Goal: Task Accomplishment & Management: Manage account settings

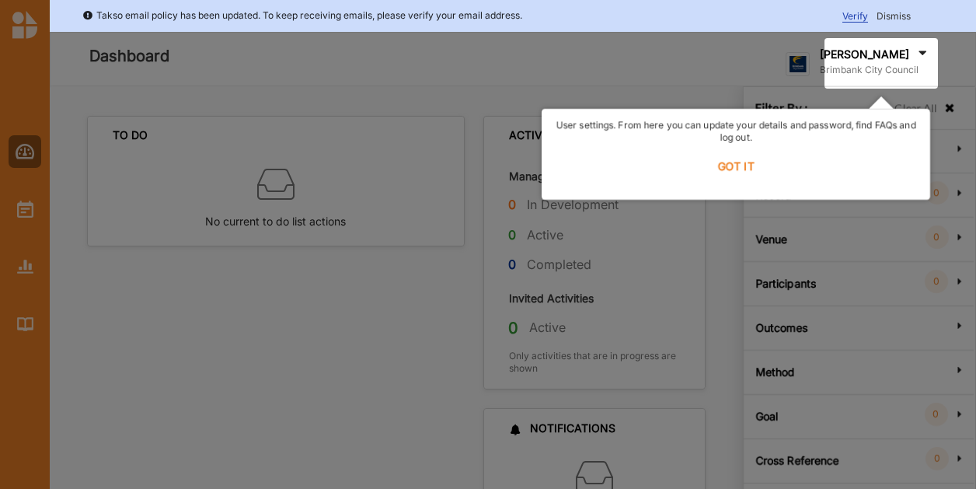
click at [722, 172] on label "GOT IT" at bounding box center [736, 166] width 368 height 34
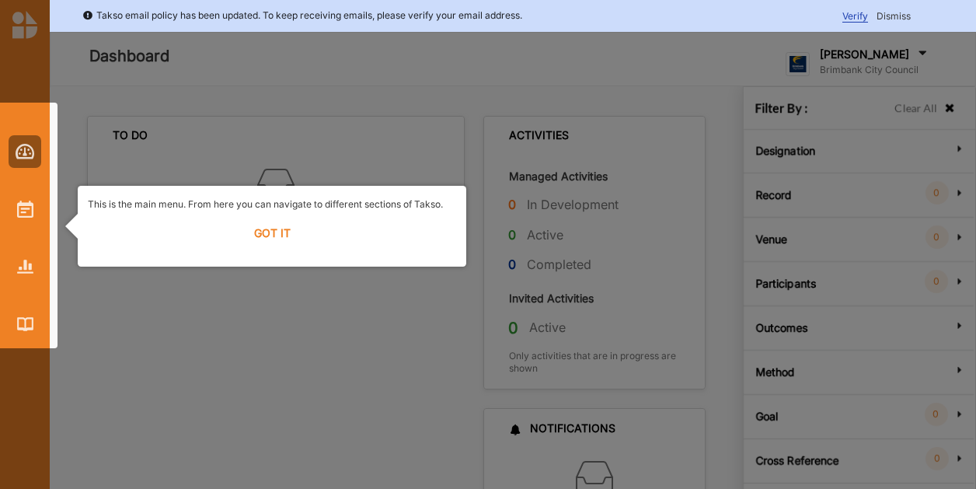
click at [283, 223] on label "GOT IT" at bounding box center [272, 233] width 368 height 34
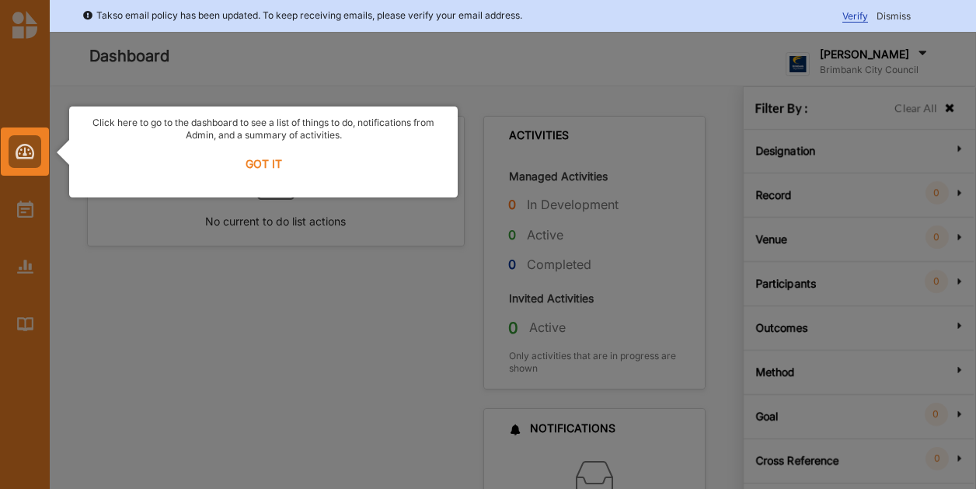
click at [258, 161] on label "GOT IT" at bounding box center [263, 164] width 368 height 34
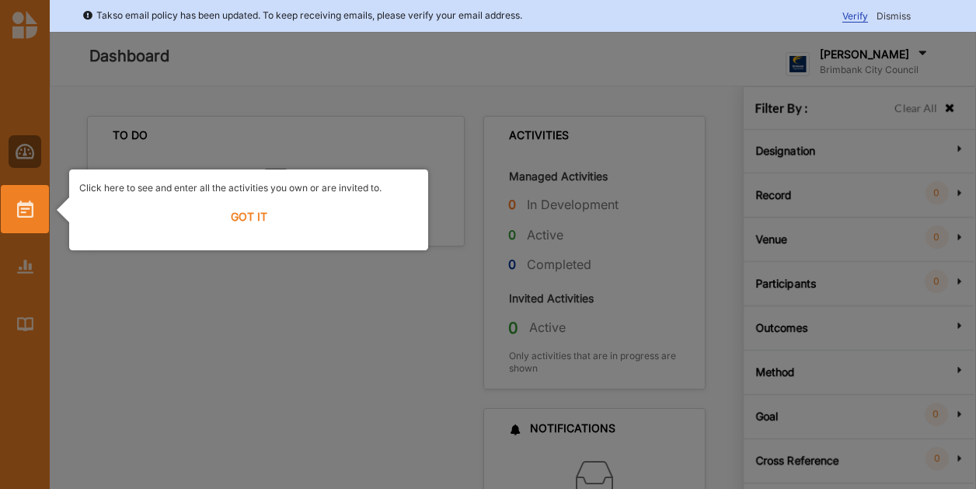
click at [252, 225] on label "GOT IT" at bounding box center [248, 217] width 339 height 34
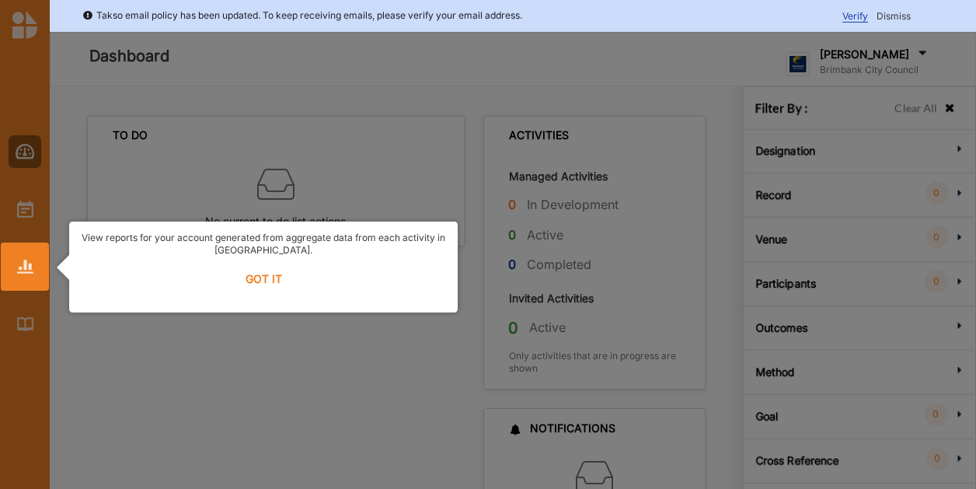
click at [255, 275] on label "GOT IT" at bounding box center [263, 279] width 368 height 34
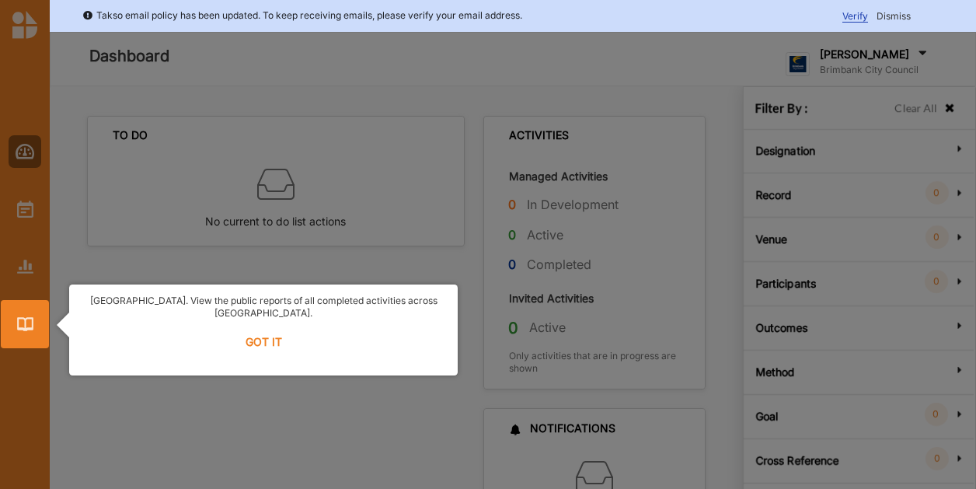
click at [256, 332] on label "GOT IT" at bounding box center [263, 342] width 368 height 34
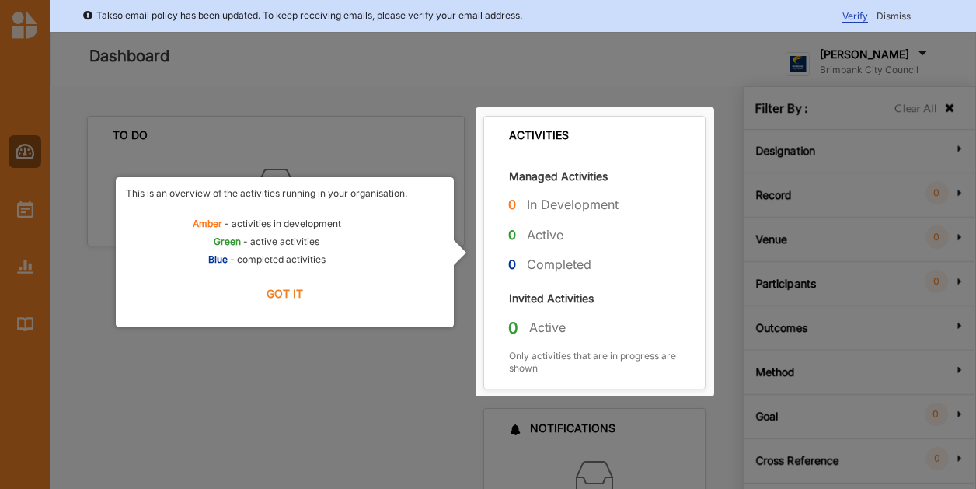
click at [297, 294] on label "GOT IT" at bounding box center [285, 294] width 318 height 34
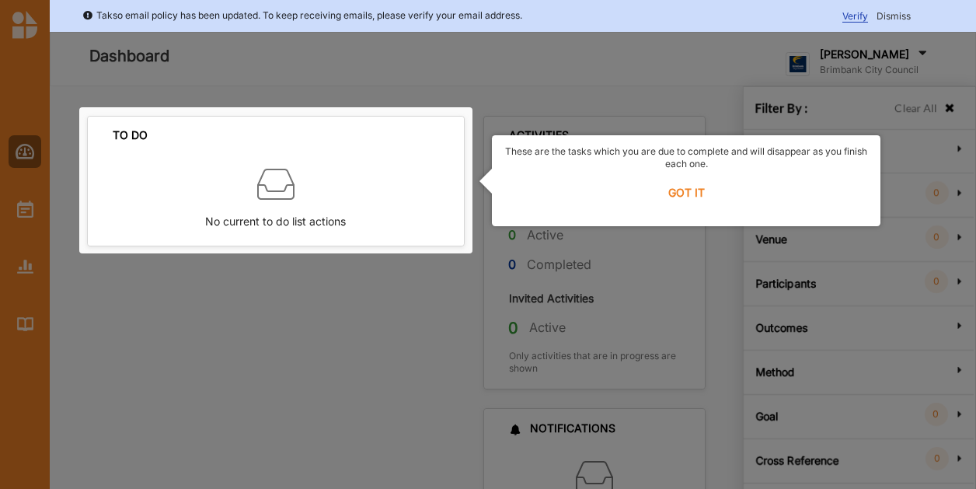
click at [681, 195] on label "GOT IT" at bounding box center [686, 193] width 368 height 34
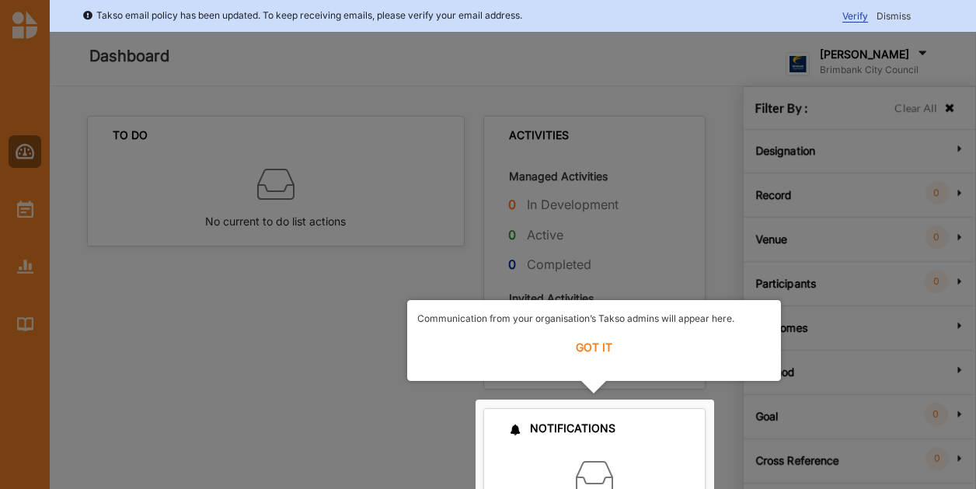
click at [597, 349] on label "GOT IT" at bounding box center [593, 347] width 353 height 34
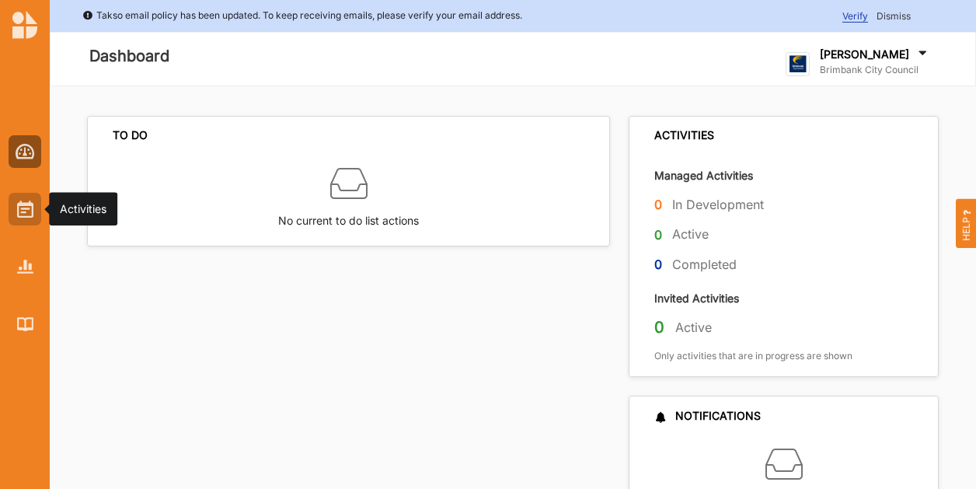
click at [33, 198] on div at bounding box center [25, 209] width 33 height 33
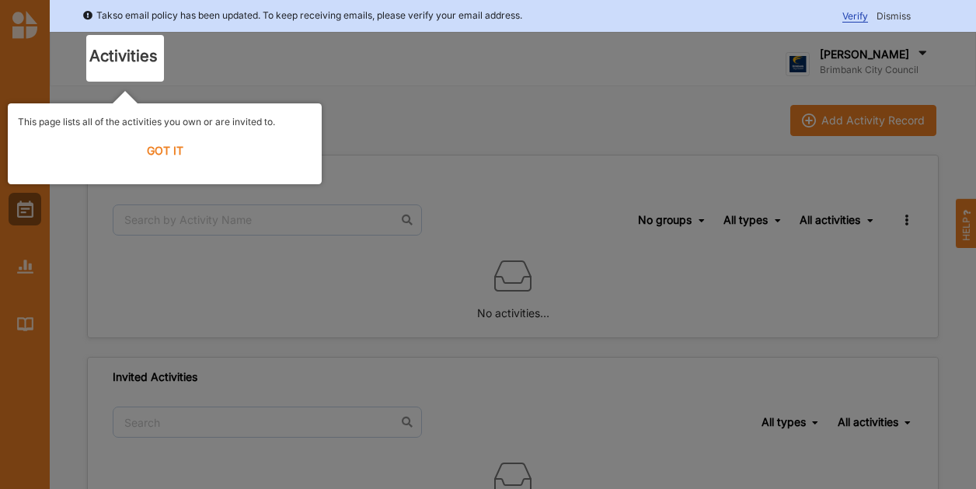
click at [157, 152] on label "GOT IT" at bounding box center [165, 151] width 294 height 34
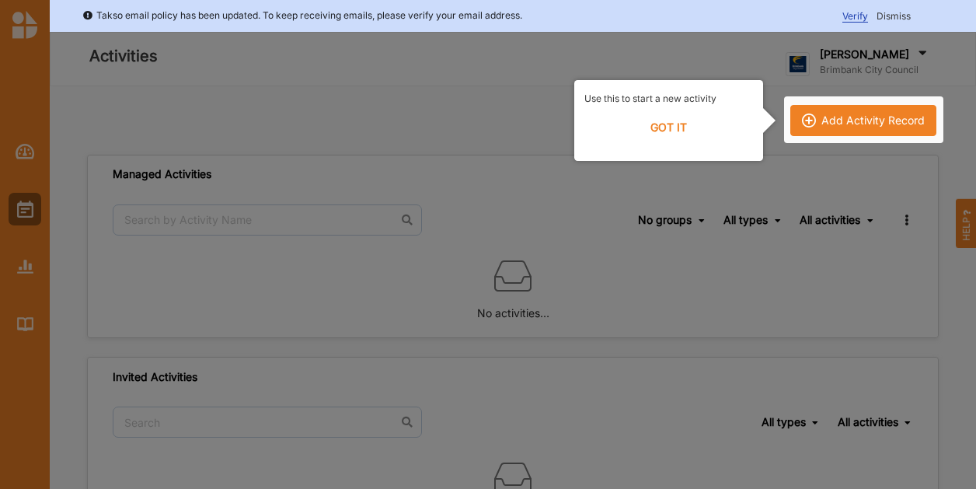
click at [675, 118] on label "GOT IT" at bounding box center [668, 127] width 169 height 34
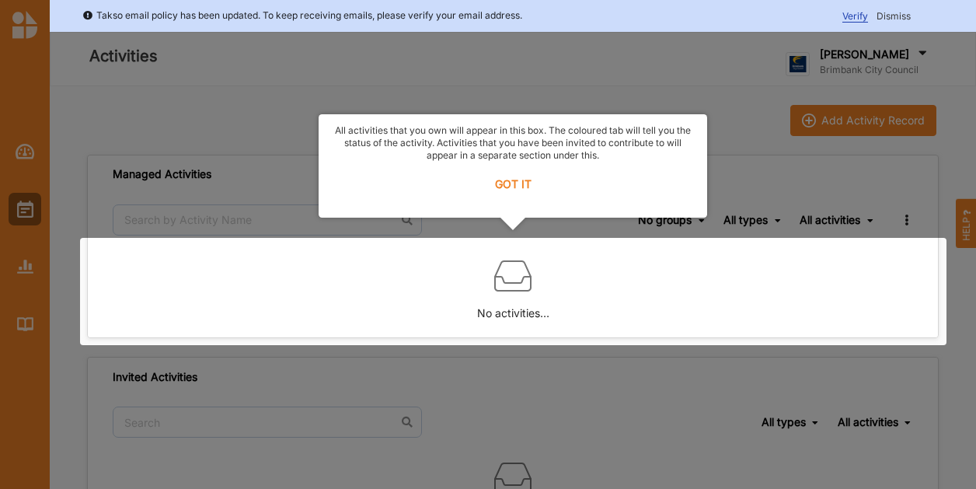
click at [516, 181] on label "GOT IT" at bounding box center [513, 184] width 368 height 34
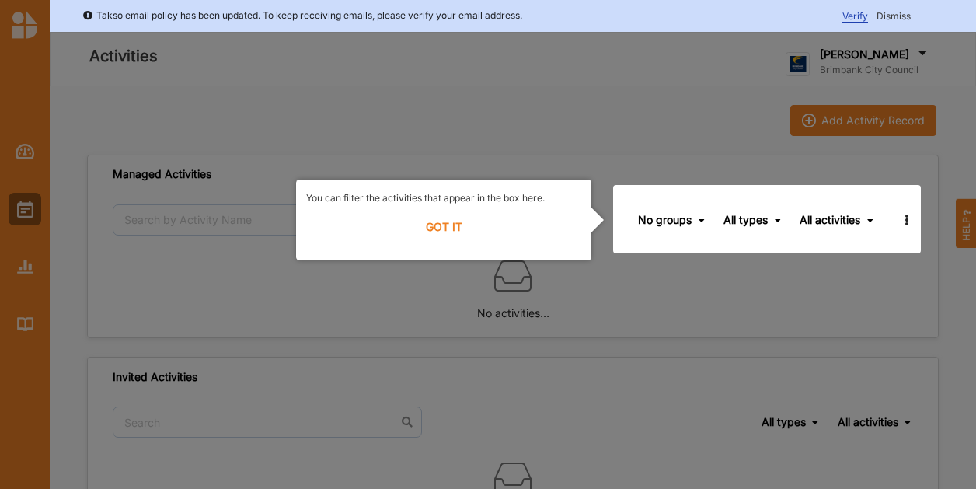
click at [449, 219] on label "GOT IT" at bounding box center [443, 227] width 275 height 34
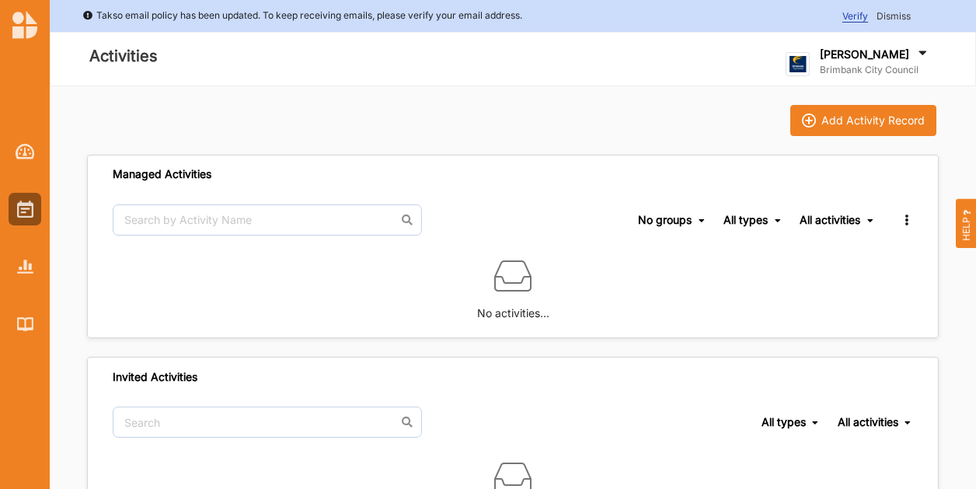
click at [870, 66] on label "Brimbank City Council" at bounding box center [875, 70] width 110 height 12
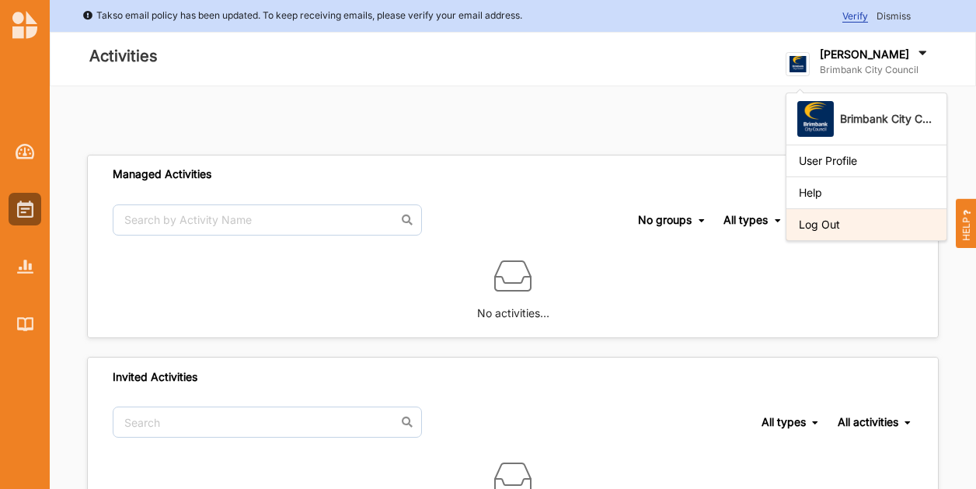
click at [847, 214] on div "Log Out" at bounding box center [866, 224] width 160 height 32
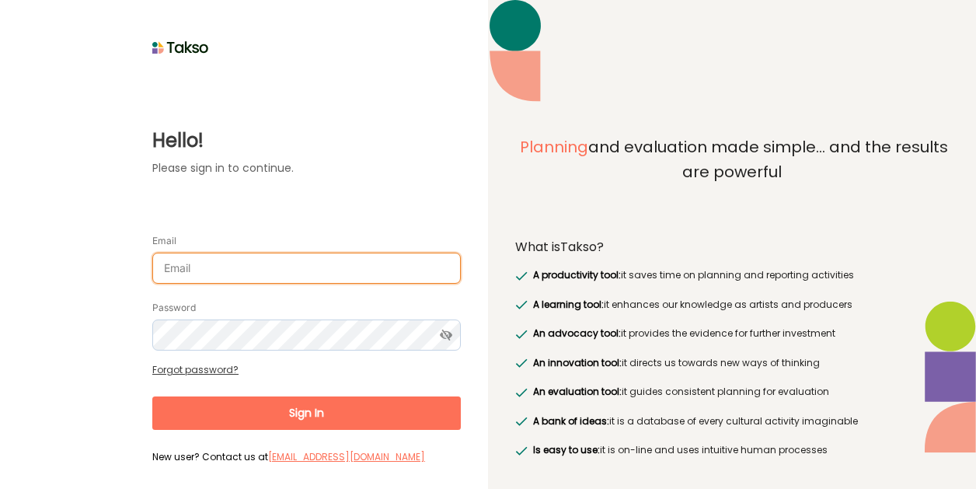
click at [229, 263] on input "Email" at bounding box center [306, 267] width 308 height 31
type input "[EMAIL_ADDRESS][DOMAIN_NAME]"
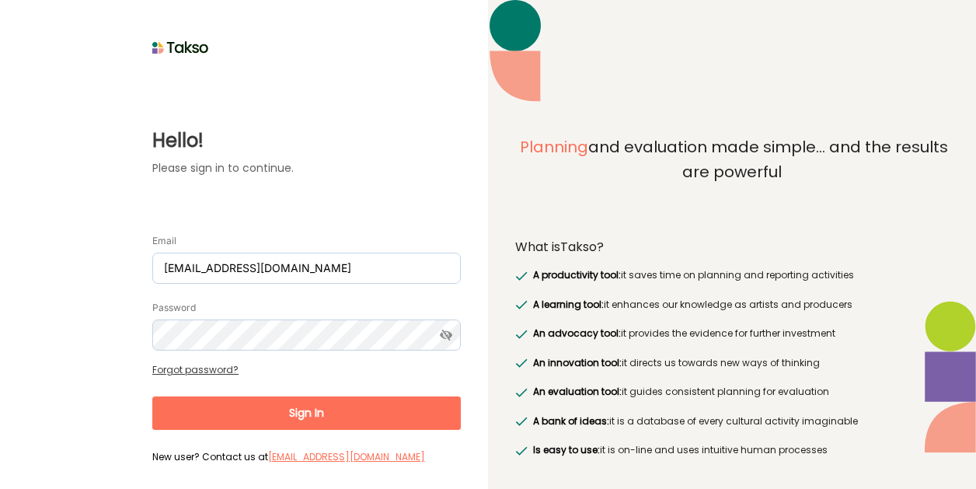
click at [339, 409] on button "Sign In" at bounding box center [306, 412] width 308 height 33
